Goal: Find specific page/section: Find specific page/section

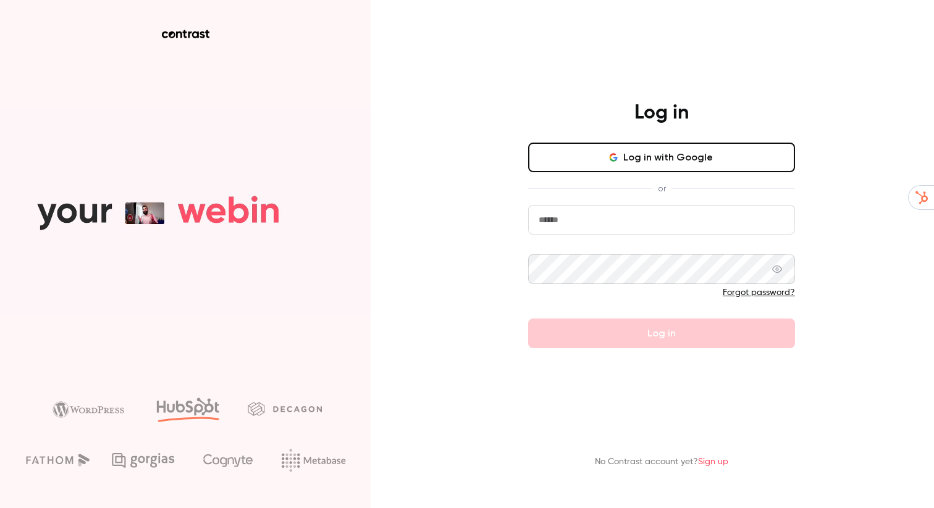
type input "**********"
click at [827, 278] on div "**********" at bounding box center [467, 254] width 934 height 508
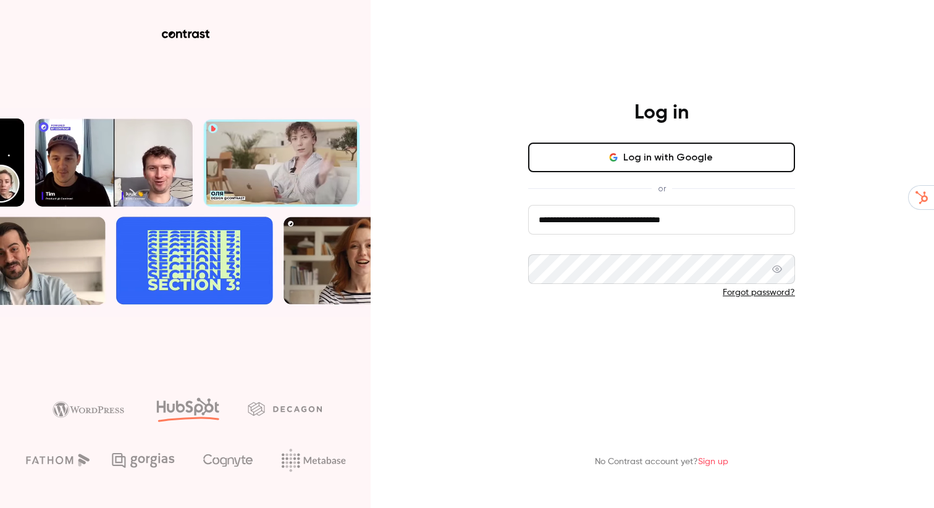
click at [689, 338] on button "Log in" at bounding box center [661, 334] width 267 height 30
